Goal: Check status: Check status

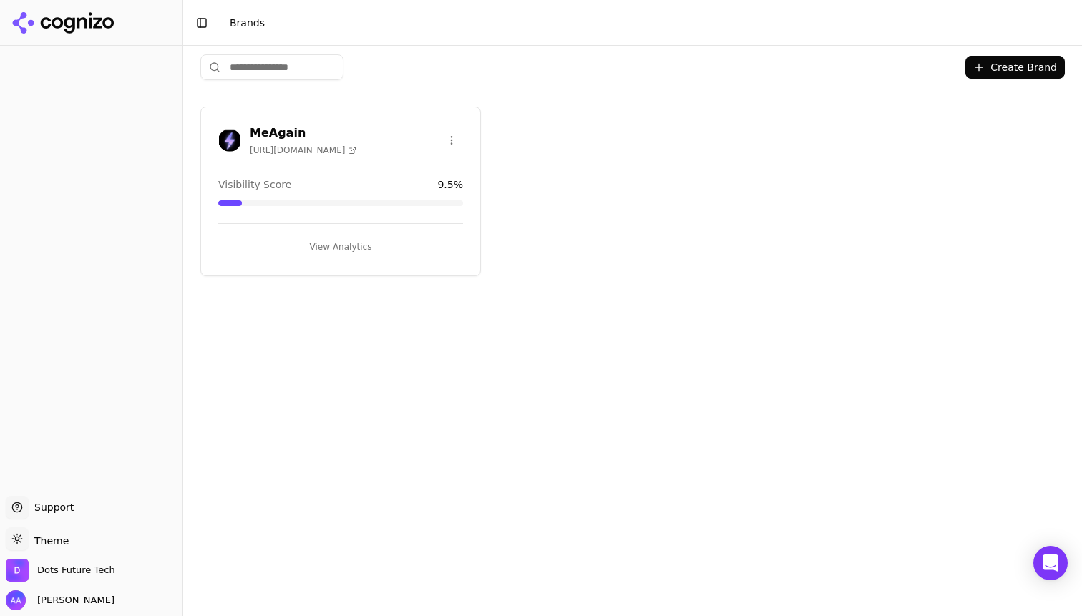
click at [381, 155] on div "MeAgain [URL][DOMAIN_NAME]" at bounding box center [340, 143] width 279 height 36
click at [359, 145] on div "MeAgain [URL][DOMAIN_NAME]" at bounding box center [340, 140] width 245 height 31
click at [271, 131] on h3 "MeAgain" at bounding box center [303, 133] width 107 height 17
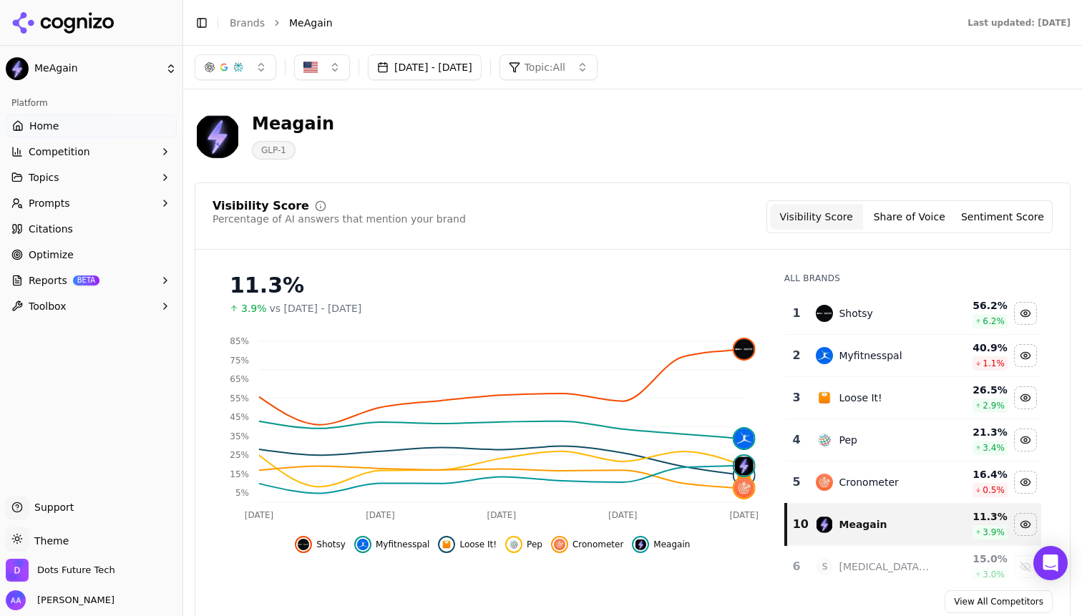
click at [589, 544] on span "Cronometer" at bounding box center [597, 544] width 51 height 11
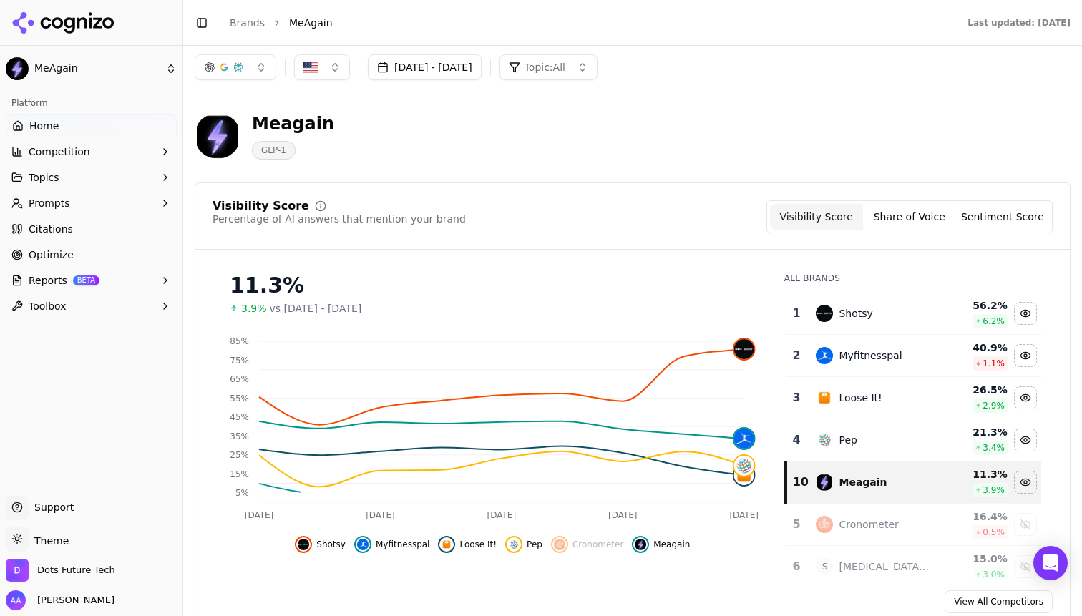
click at [504, 548] on div "Shotsy Myfitnesspal Loose It! Pep Cronometer Meagain" at bounding box center [493, 540] width 560 height 26
click at [471, 550] on span "Loose It!" at bounding box center [477, 544] width 37 height 11
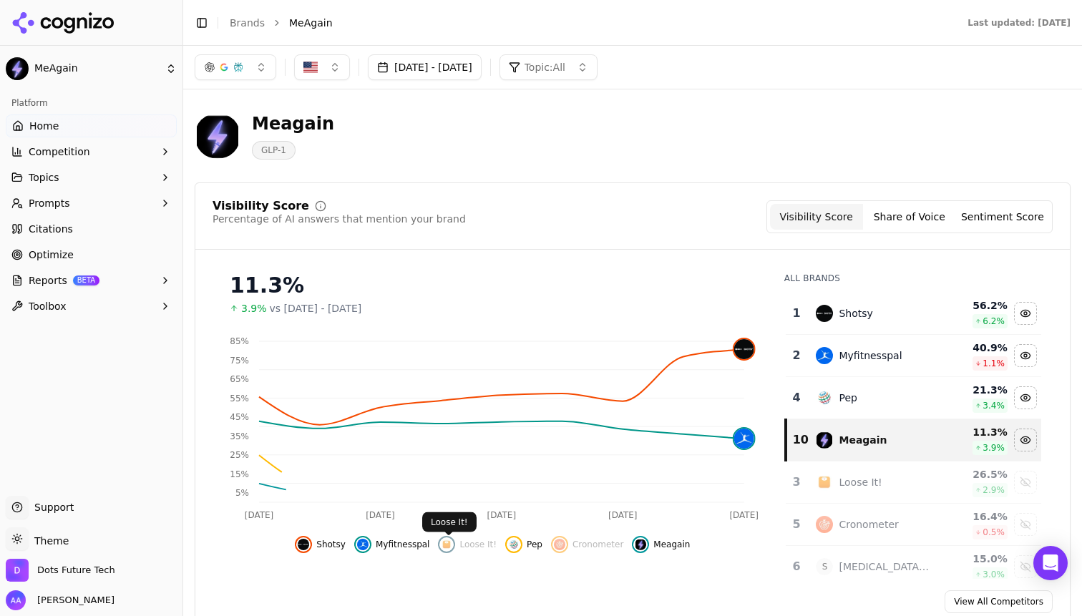
click at [412, 550] on span "Myfitnesspal" at bounding box center [403, 544] width 54 height 11
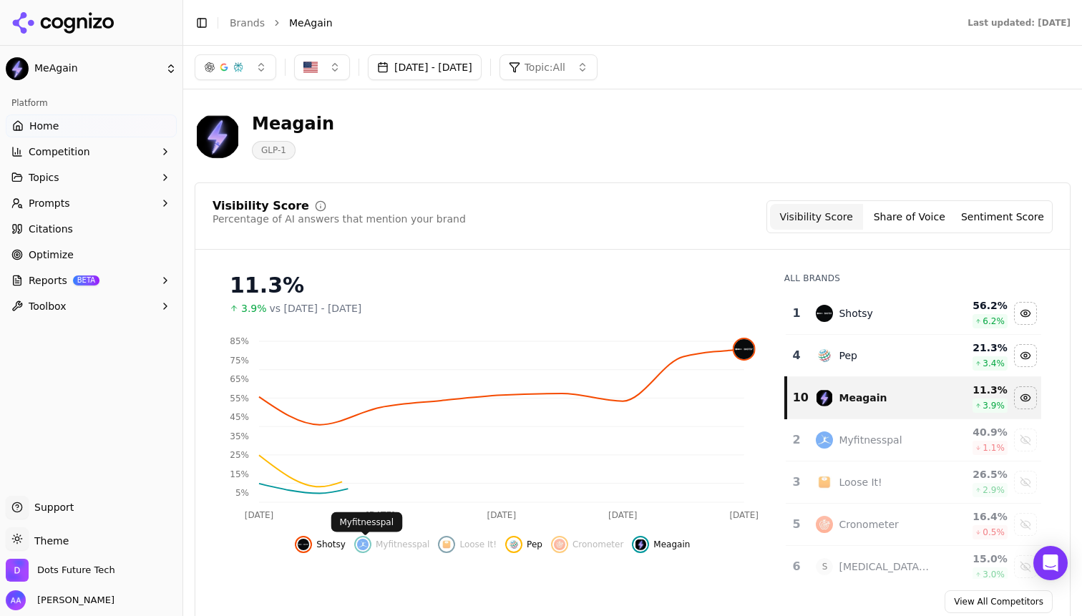
click at [336, 548] on span "Shotsy" at bounding box center [330, 544] width 29 height 11
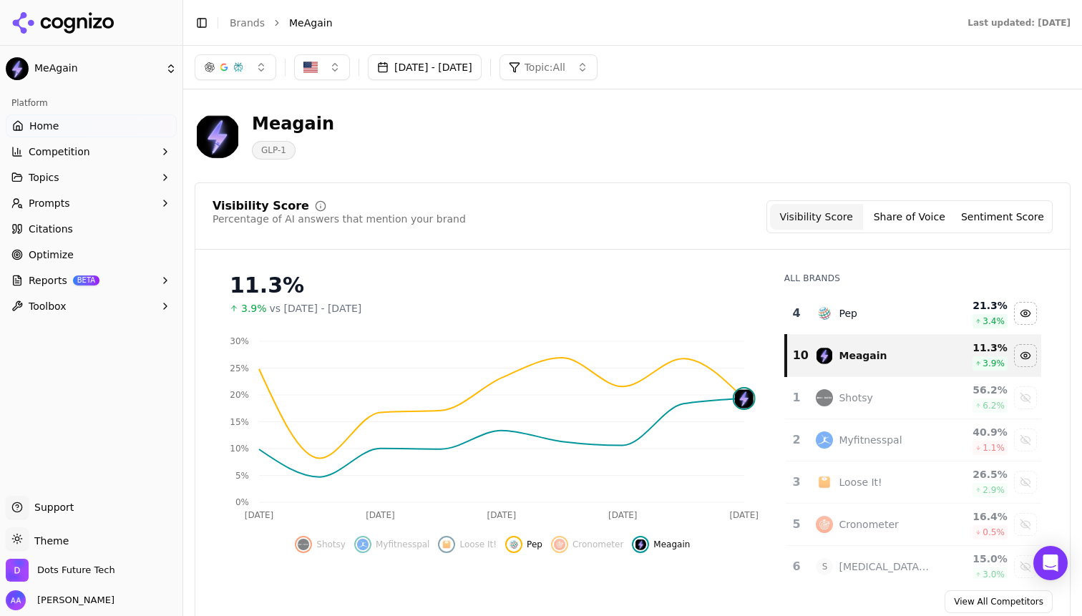
click at [482, 69] on button "[DATE] - [DATE]" at bounding box center [425, 67] width 114 height 26
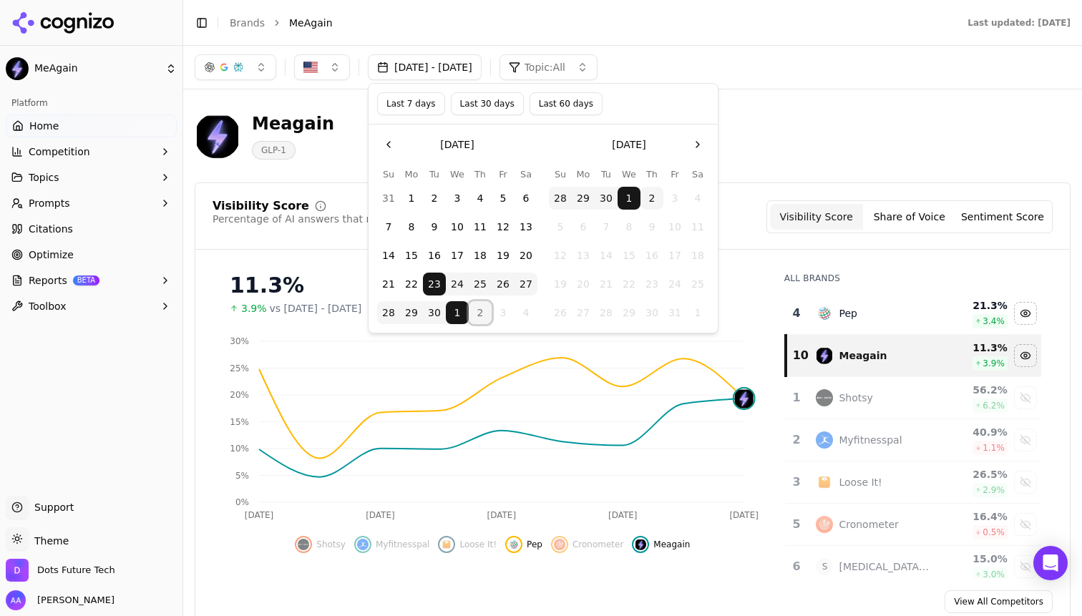
click at [481, 311] on button "2" at bounding box center [480, 312] width 23 height 23
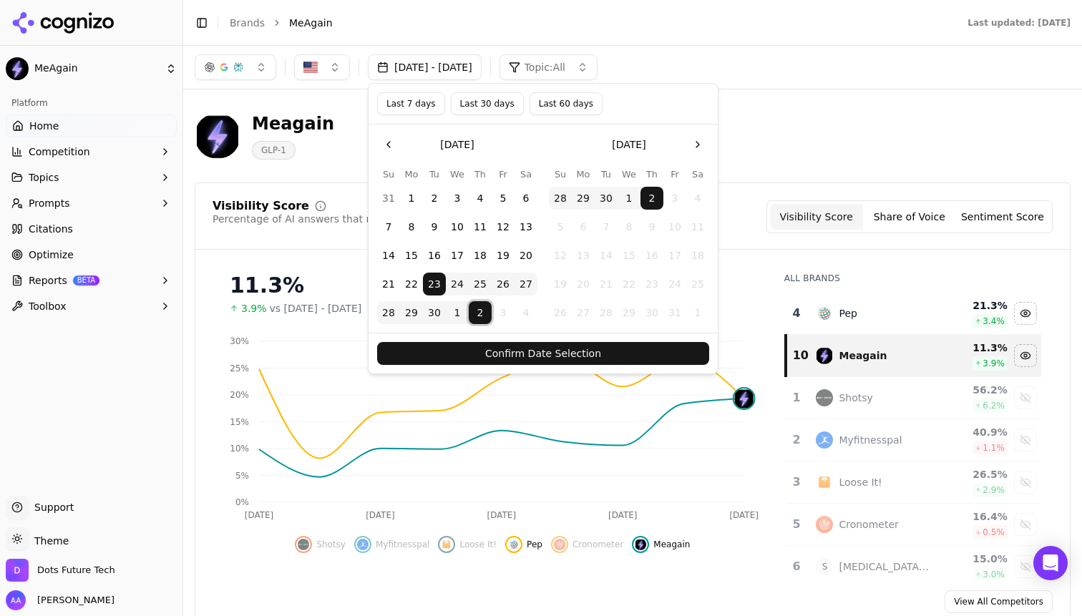
click at [598, 352] on button "Confirm Date Selection" at bounding box center [543, 353] width 332 height 23
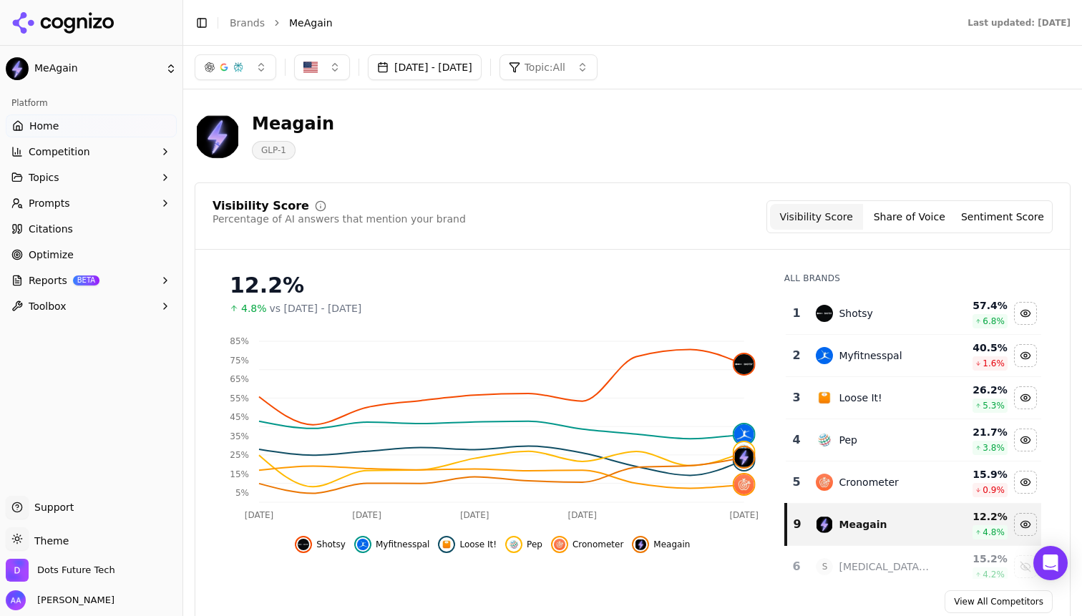
click at [607, 545] on span "Cronometer" at bounding box center [597, 544] width 51 height 11
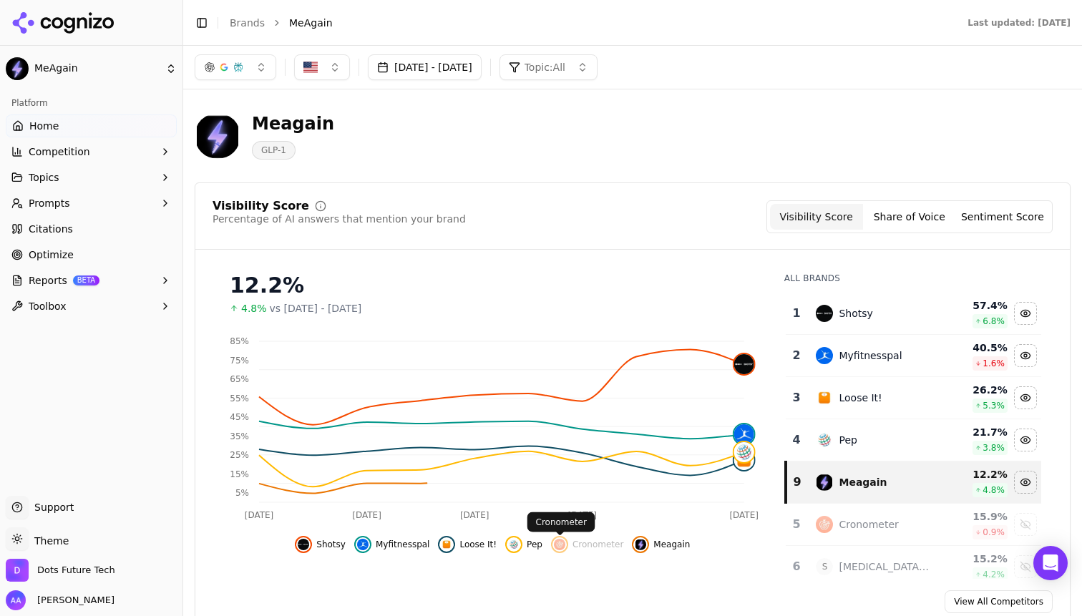
click at [524, 547] on button "Pep" at bounding box center [523, 544] width 37 height 17
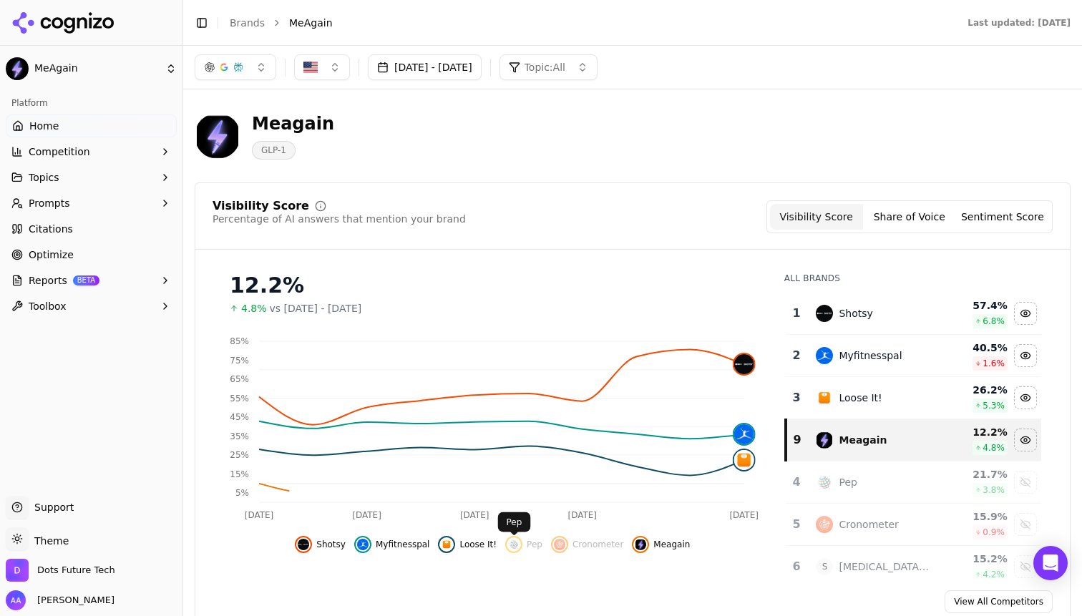
click at [486, 547] on span "Loose It!" at bounding box center [477, 544] width 37 height 11
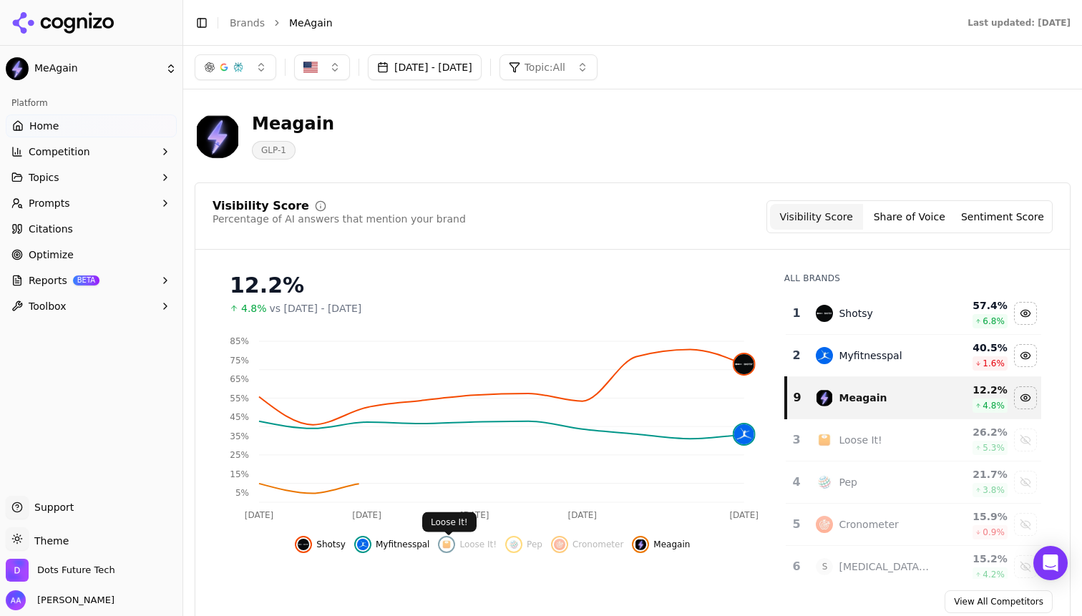
click at [397, 549] on span "Myfitnesspal" at bounding box center [403, 544] width 54 height 11
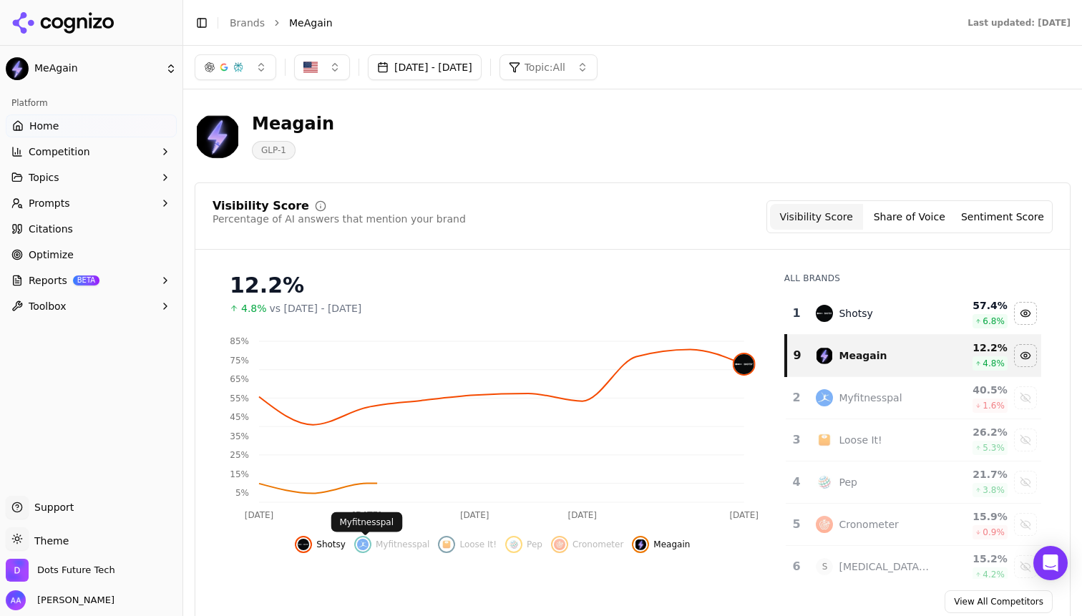
click at [332, 549] on span "Shotsy" at bounding box center [330, 544] width 29 height 11
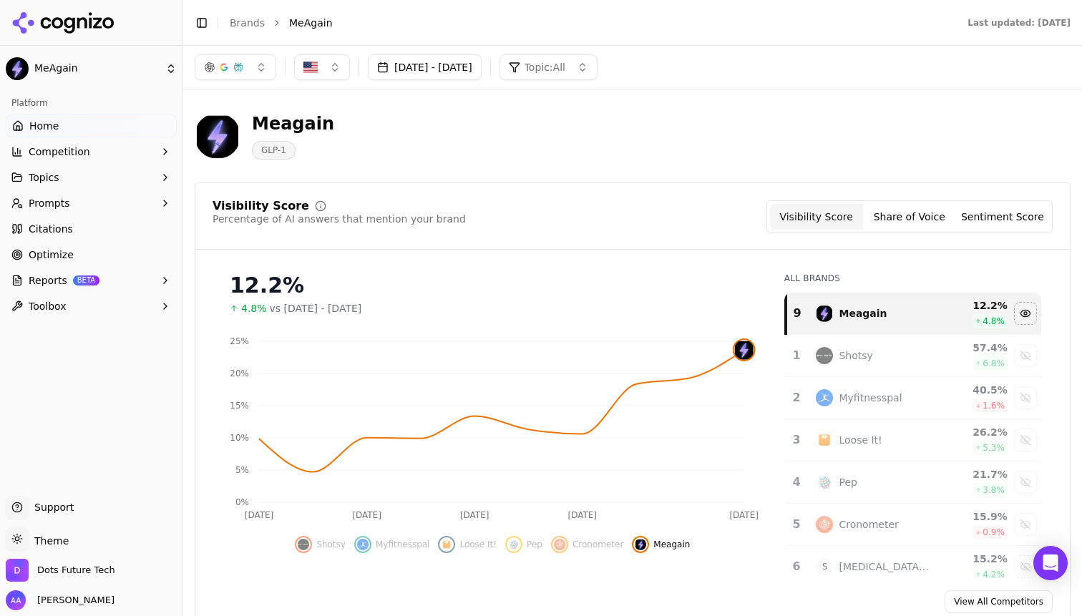
click at [482, 62] on button "[DATE] - [DATE]" at bounding box center [425, 67] width 114 height 26
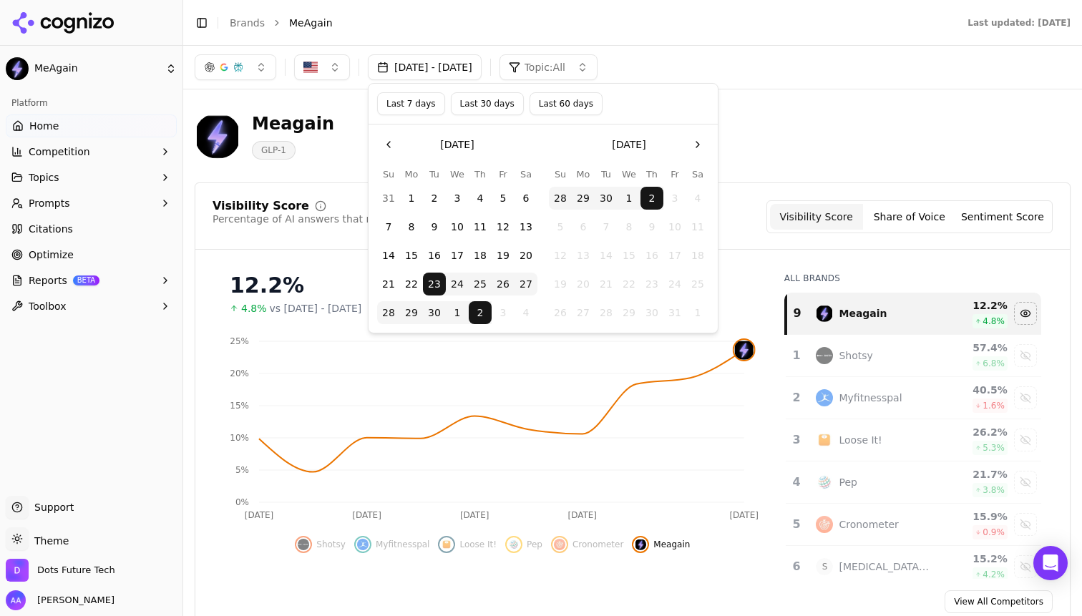
click at [494, 104] on button "Last 30 days" at bounding box center [487, 103] width 73 height 23
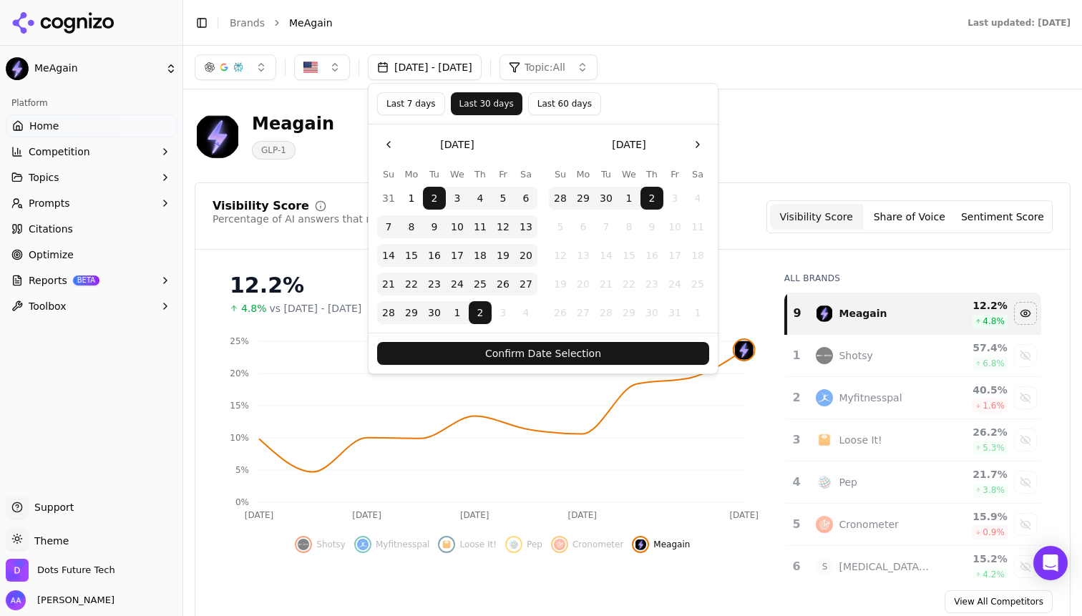
click at [624, 360] on button "Confirm Date Selection" at bounding box center [543, 353] width 332 height 23
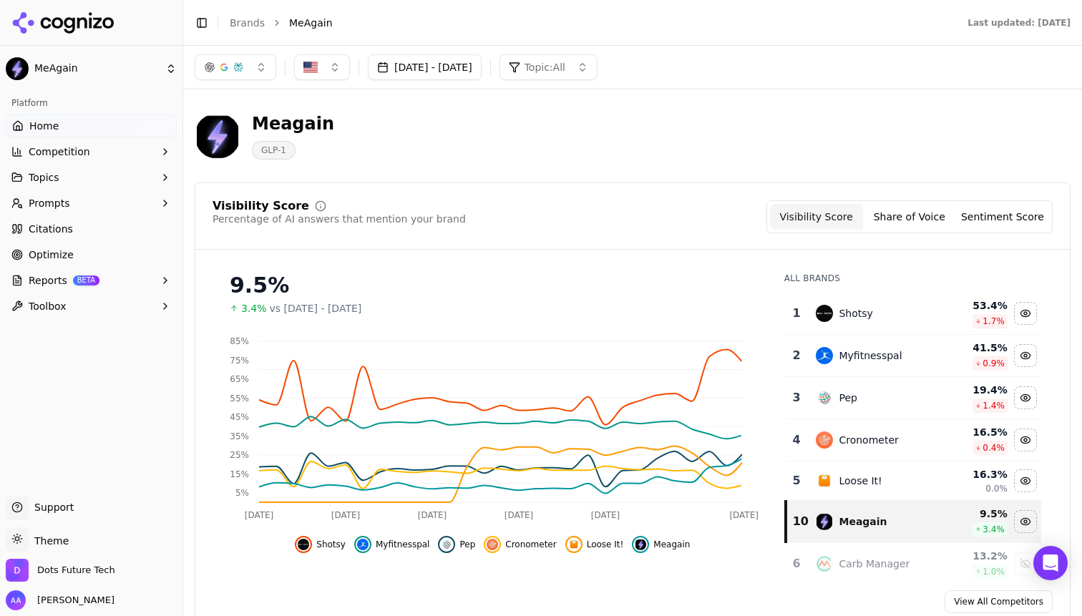
click at [337, 545] on span "Shotsy" at bounding box center [330, 544] width 29 height 11
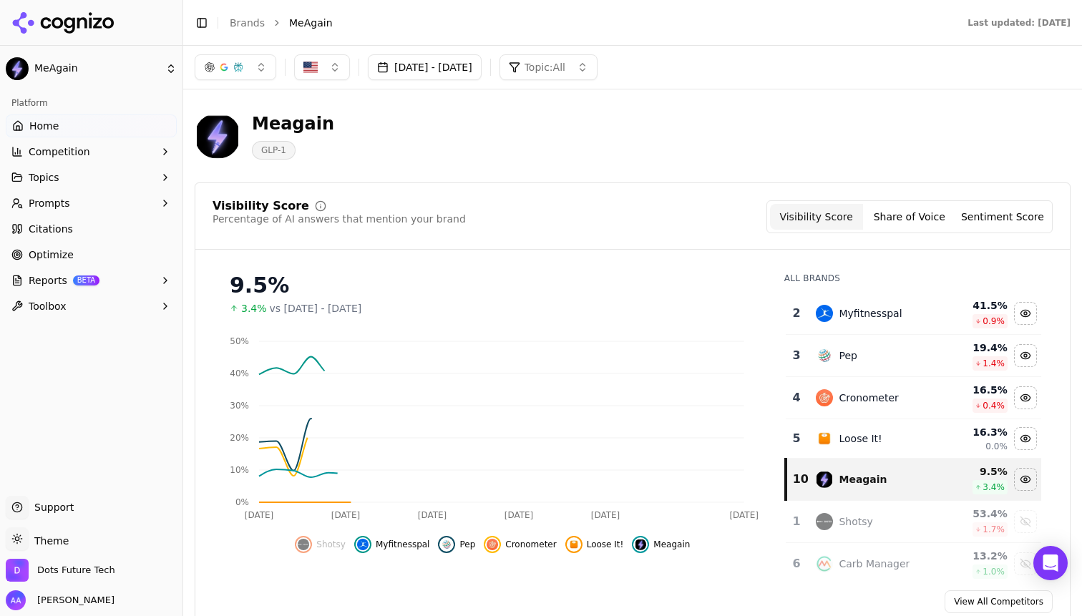
click at [407, 545] on span "Myfitnesspal" at bounding box center [403, 544] width 54 height 11
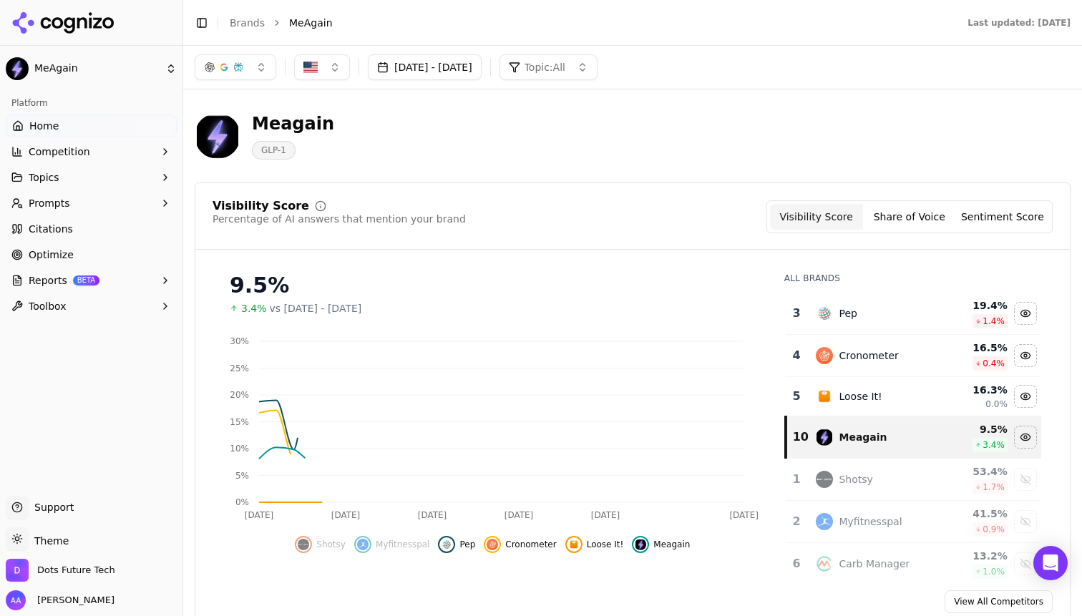
click at [485, 547] on div "Hide cronometer data" at bounding box center [492, 544] width 17 height 17
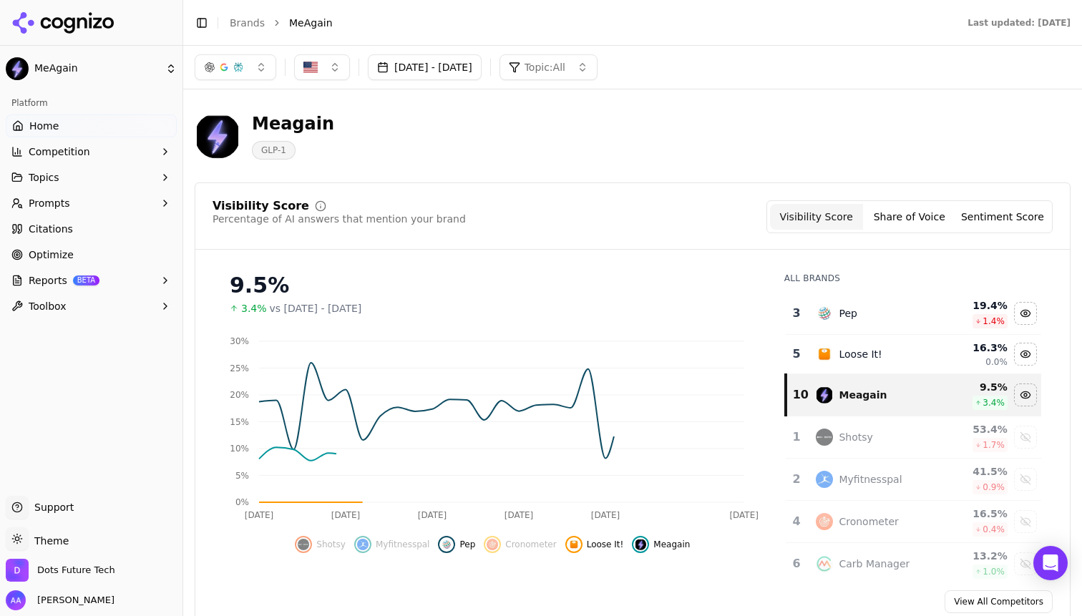
click at [535, 547] on span "Cronometer" at bounding box center [530, 544] width 51 height 11
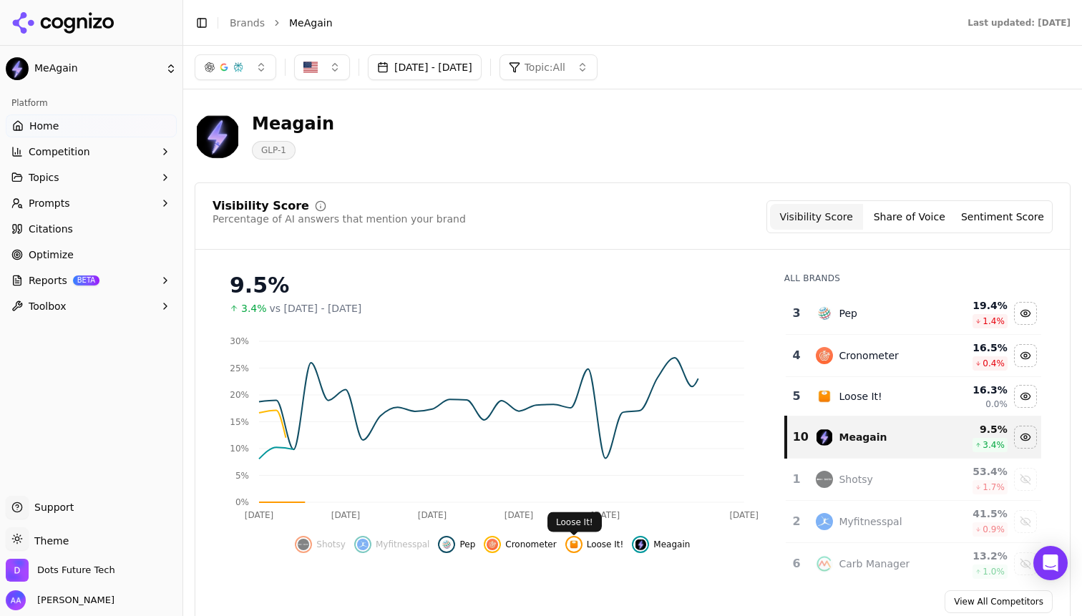
click at [587, 547] on span "Loose It!" at bounding box center [605, 544] width 37 height 11
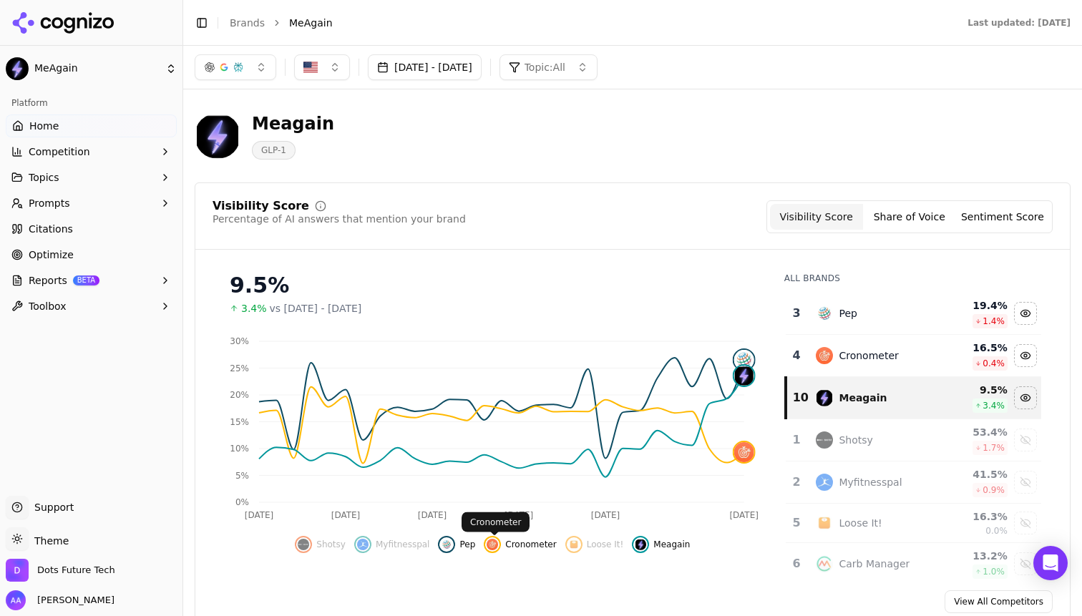
click at [462, 546] on span "Pep" at bounding box center [467, 544] width 16 height 11
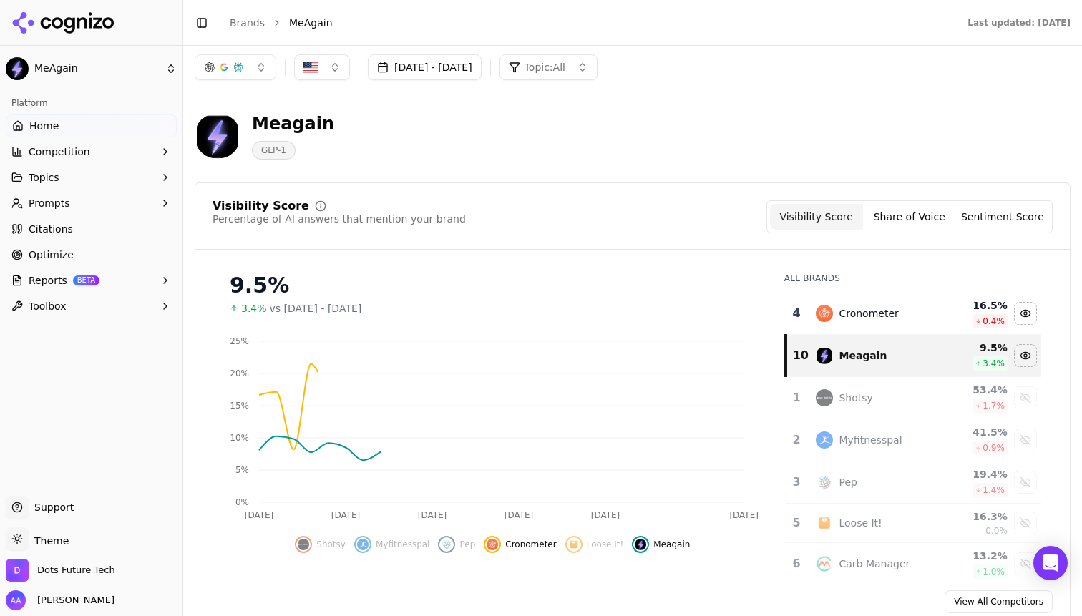
click at [530, 543] on span "Cronometer" at bounding box center [530, 544] width 51 height 11
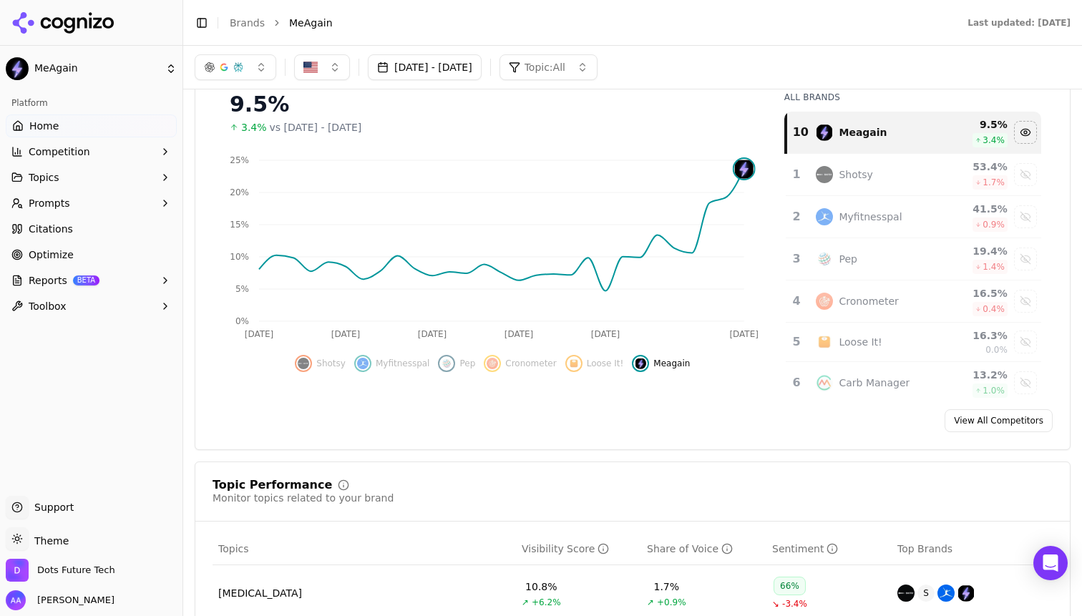
scroll to position [162, 0]
